Goal: Navigation & Orientation: Find specific page/section

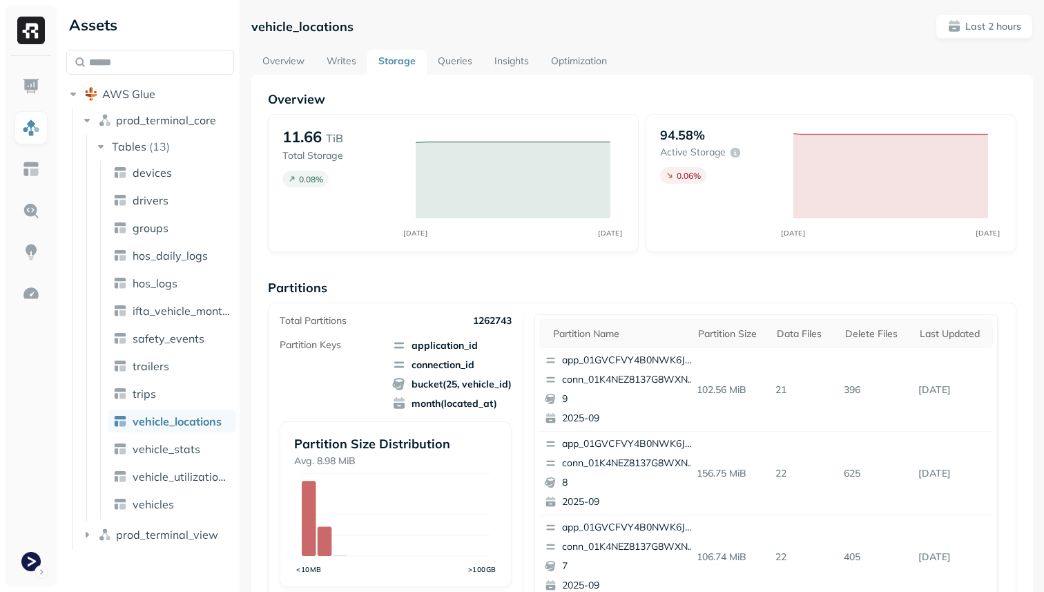
scroll to position [464, 0]
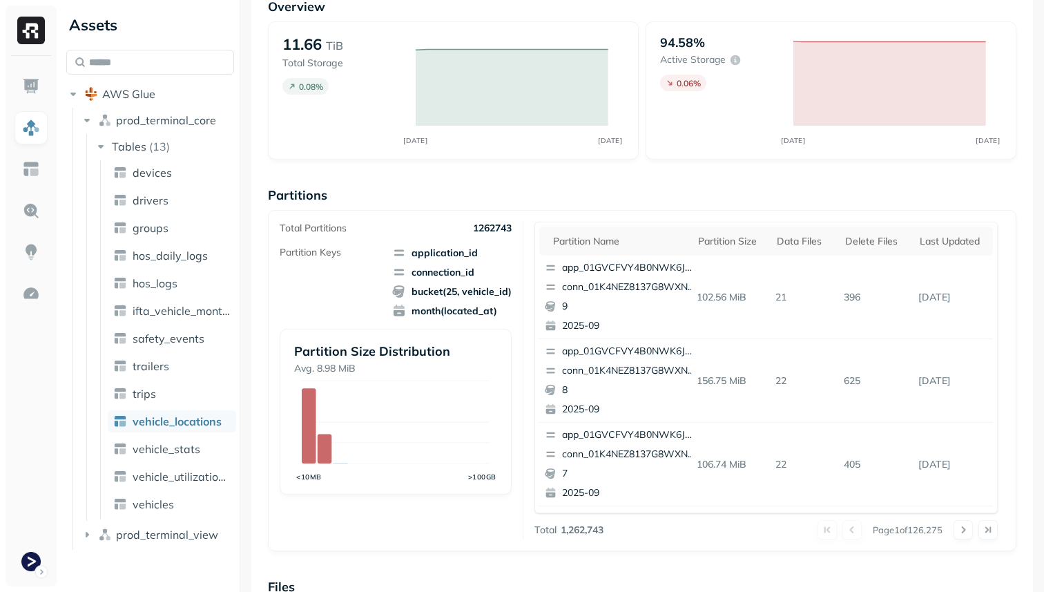
scroll to position [106, 0]
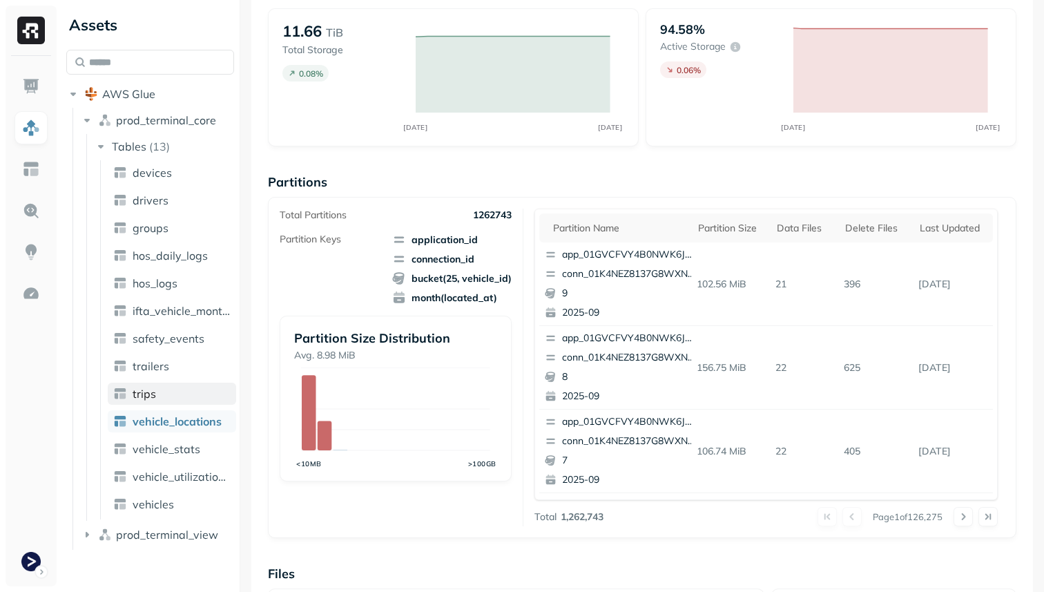
click at [191, 397] on link "trips" at bounding box center [172, 394] width 128 height 22
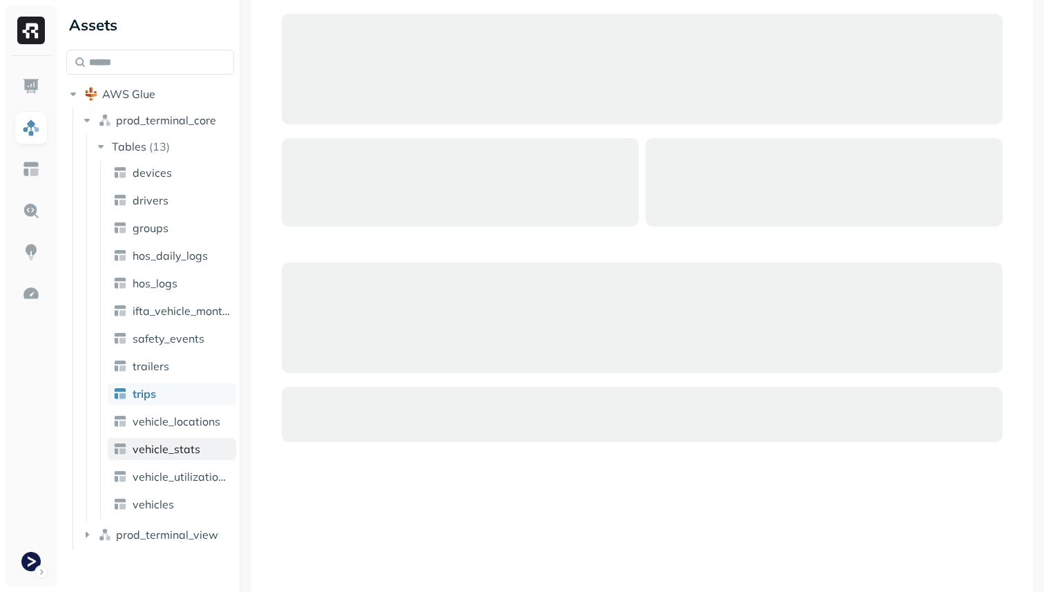
click at [185, 457] on link "vehicle_stats" at bounding box center [172, 449] width 128 height 22
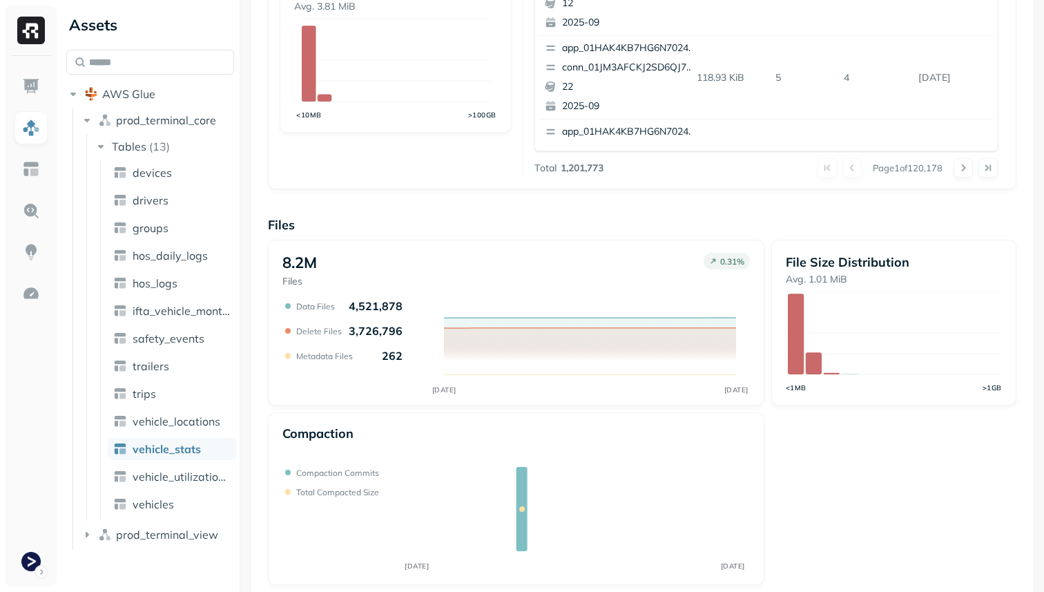
scroll to position [464, 0]
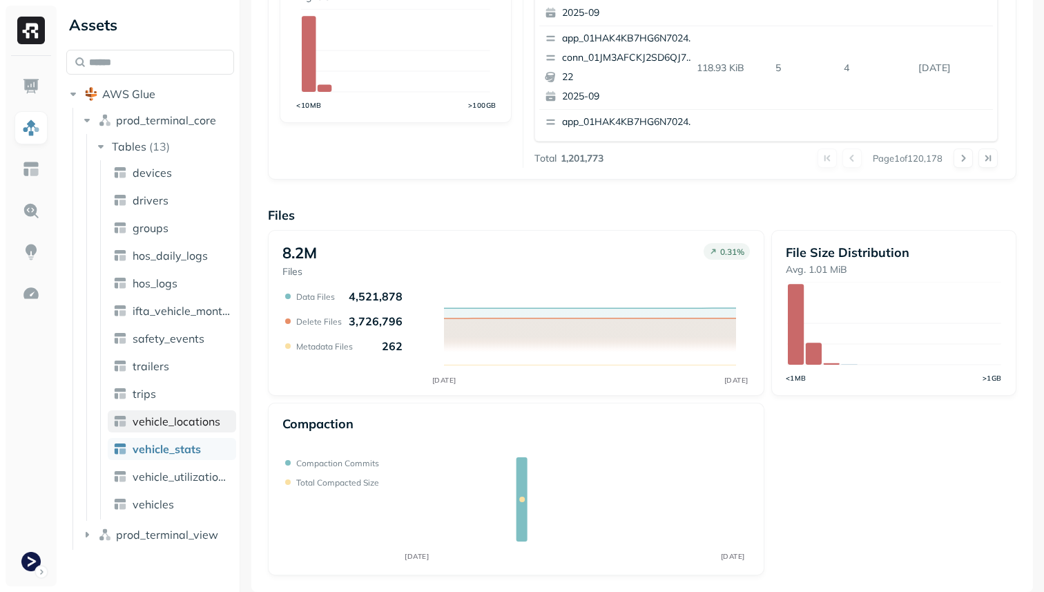
click at [167, 430] on link "vehicle_locations" at bounding box center [172, 421] width 128 height 22
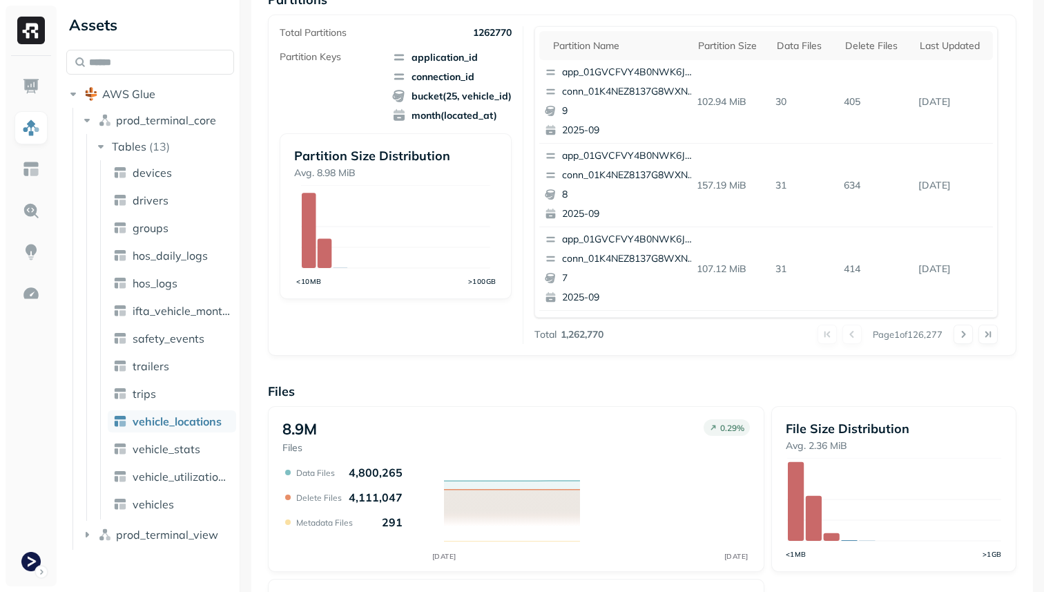
scroll to position [464, 0]
